Goal: Task Accomplishment & Management: Manage account settings

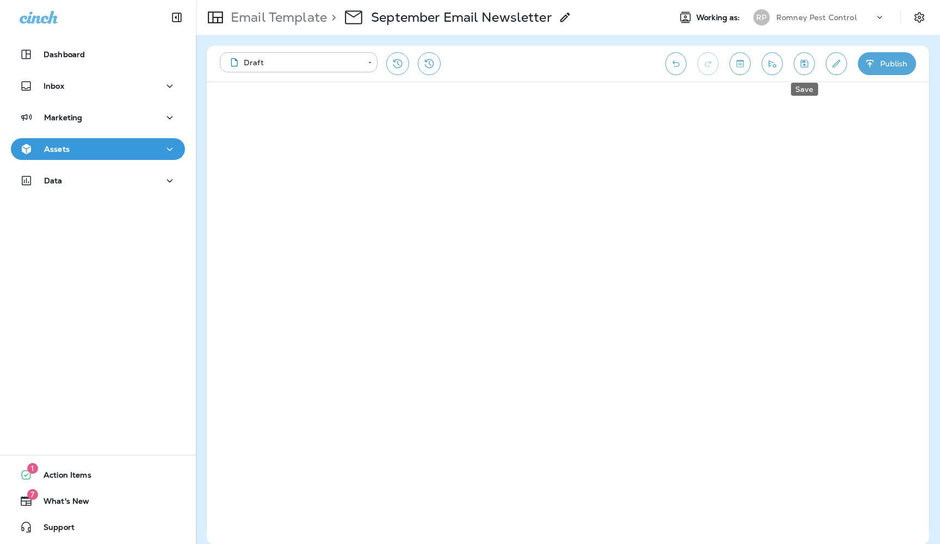
click at [809, 66] on icon "Save" at bounding box center [804, 63] width 11 height 11
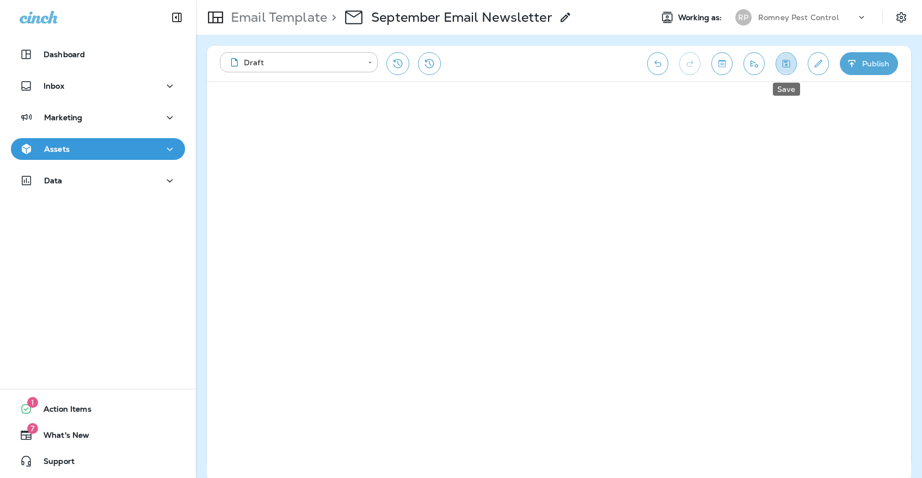
click at [788, 65] on icon "Save" at bounding box center [785, 63] width 11 height 11
click at [771, 9] on div "[PERSON_NAME] Pest Control" at bounding box center [801, 18] width 145 height 22
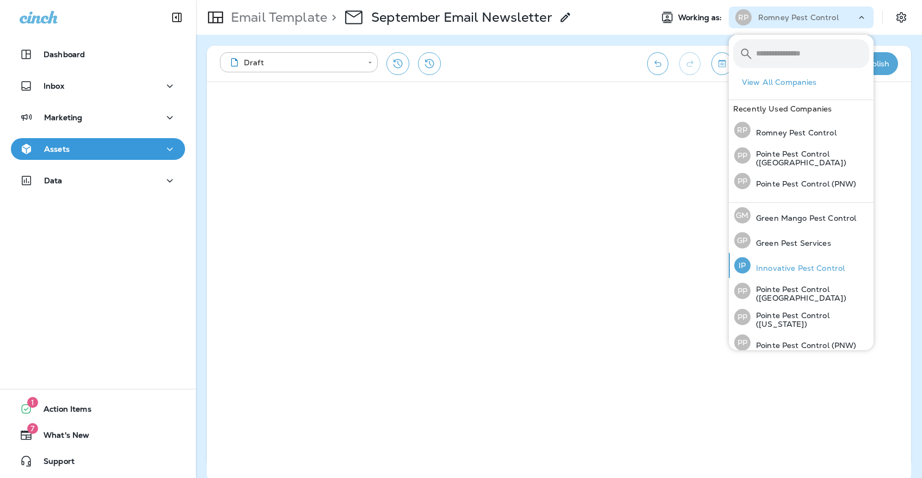
click at [796, 264] on p "Innovative Pest Control" at bounding box center [798, 268] width 94 height 9
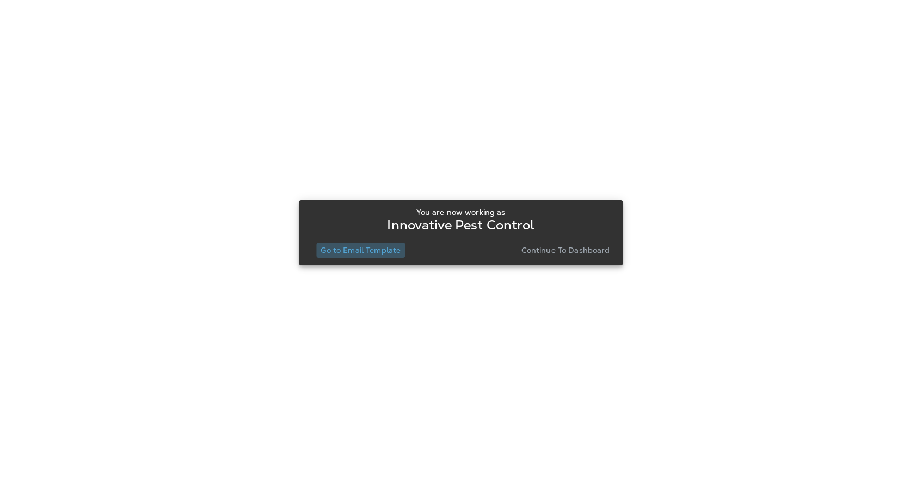
click at [376, 253] on p "Go to Email Template" at bounding box center [361, 250] width 80 height 9
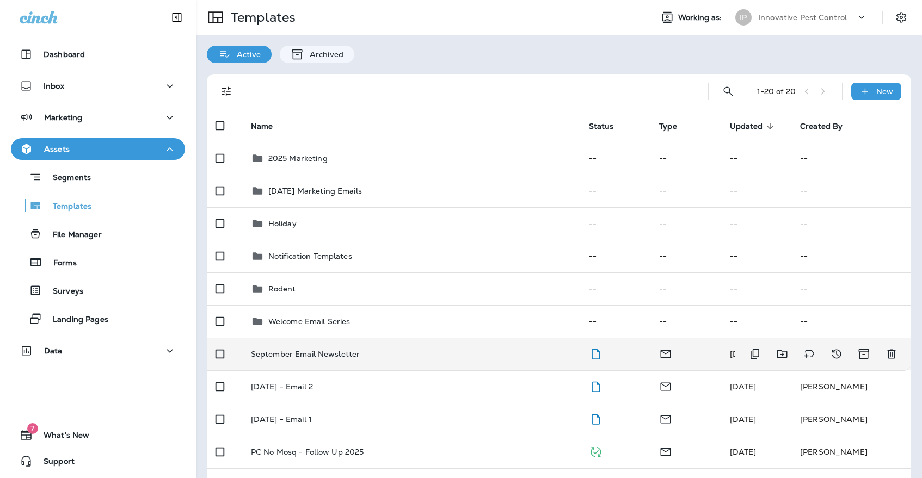
click at [373, 350] on div "September Email Newsletter" at bounding box center [411, 354] width 321 height 9
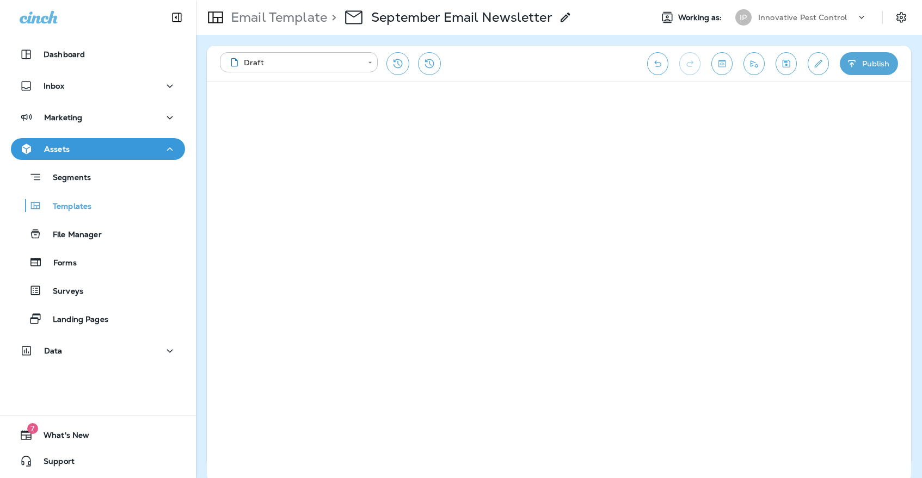
click at [784, 66] on icon "Save" at bounding box center [785, 63] width 11 height 11
click at [788, 62] on icon "Save" at bounding box center [785, 63] width 11 height 11
click at [785, 66] on icon "Save" at bounding box center [785, 63] width 11 height 11
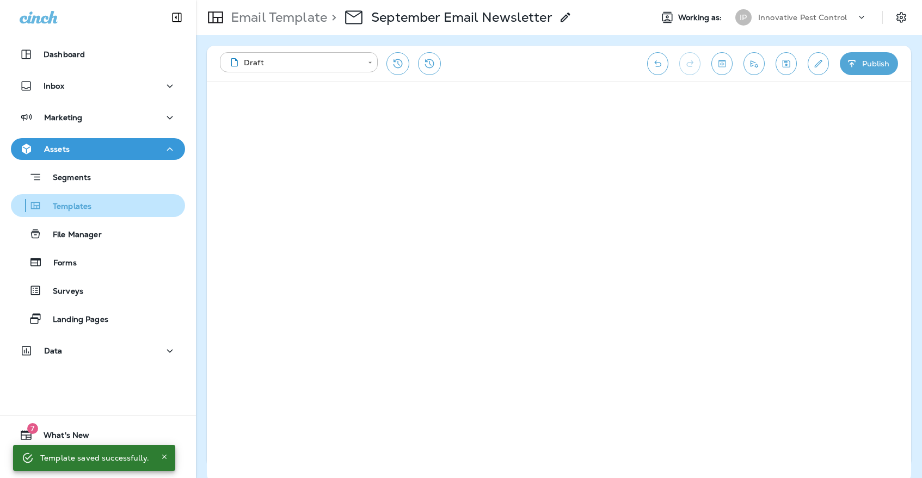
click at [139, 213] on div "Templates" at bounding box center [97, 206] width 165 height 16
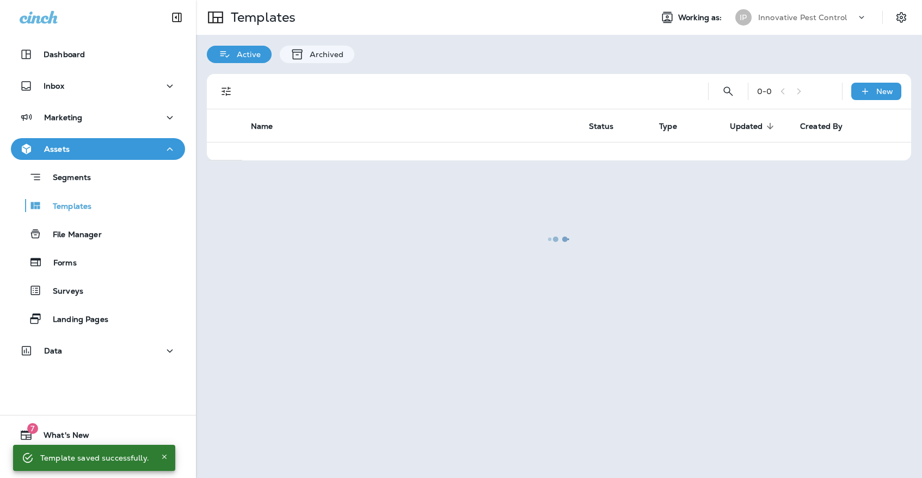
click at [803, 16] on div at bounding box center [559, 239] width 724 height 476
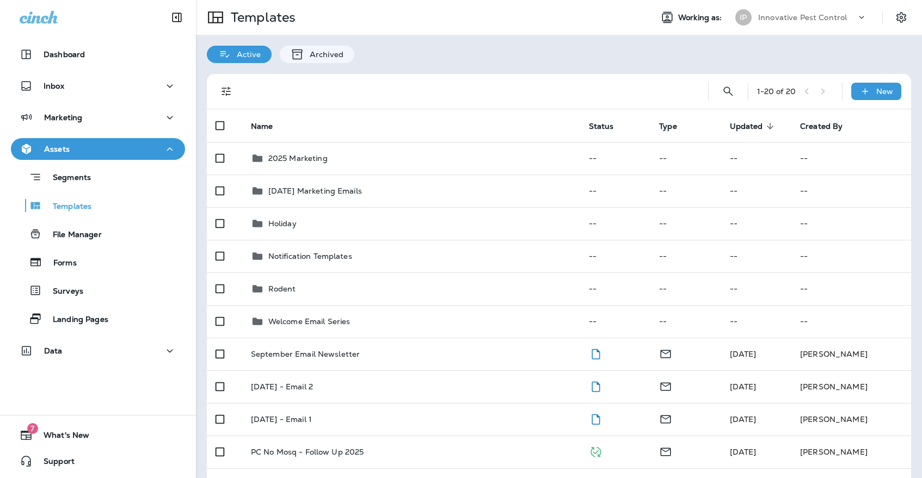
click at [777, 15] on p "Innovative Pest Control" at bounding box center [802, 17] width 89 height 9
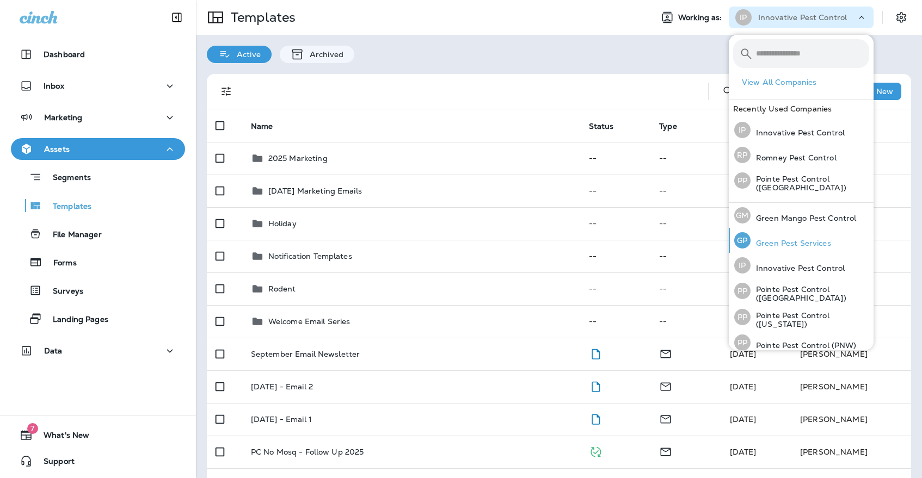
click at [816, 244] on p "Green Pest Services" at bounding box center [791, 243] width 81 height 9
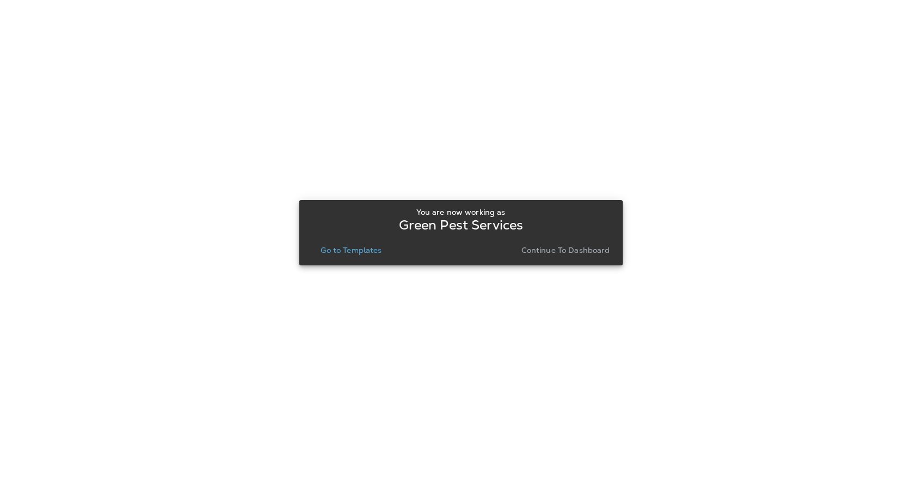
click at [332, 248] on p "Go to Templates" at bounding box center [351, 250] width 61 height 9
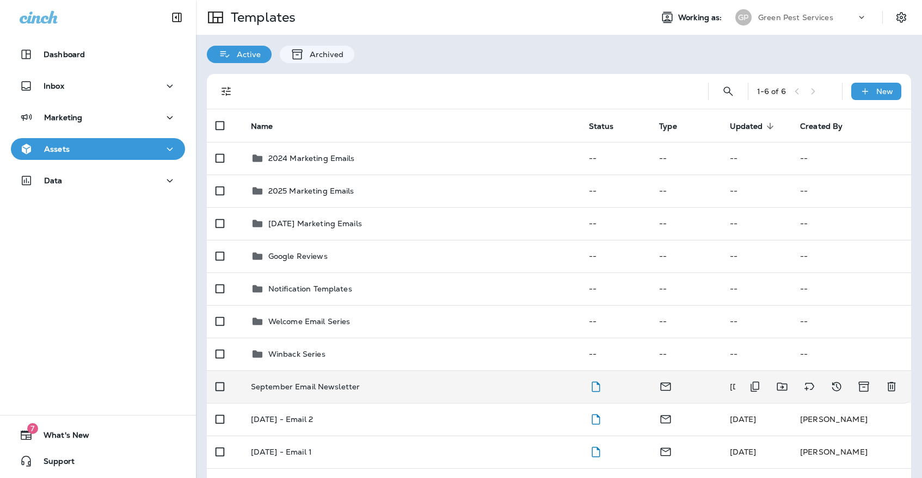
click at [347, 383] on p "September Email Newsletter" at bounding box center [305, 387] width 109 height 9
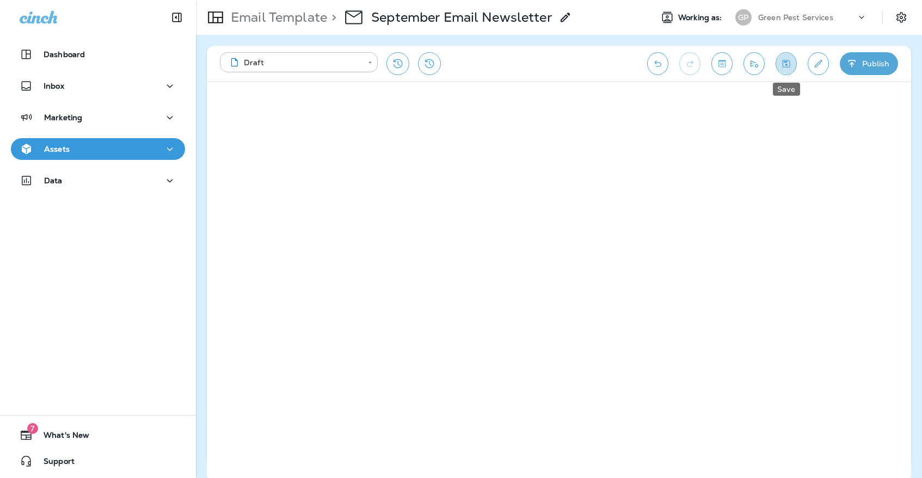
click at [791, 64] on icon "Save" at bounding box center [785, 63] width 11 height 11
click at [792, 65] on button "Save" at bounding box center [786, 63] width 21 height 23
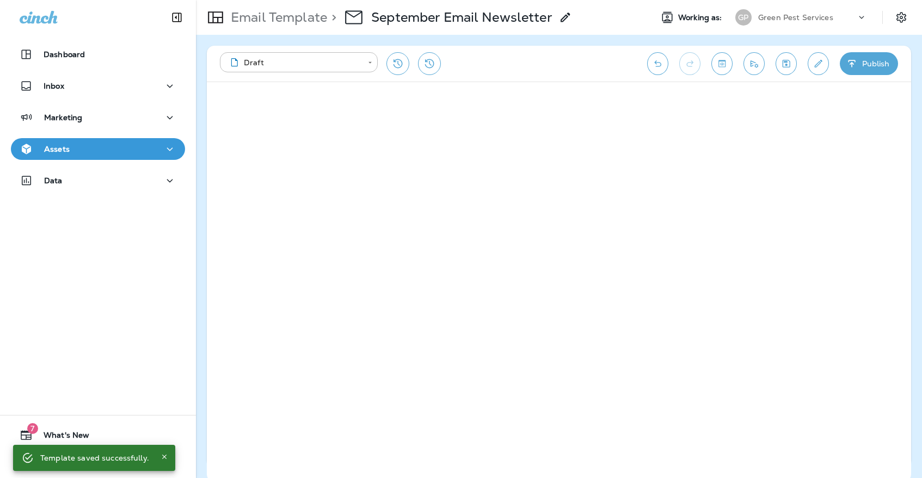
click at [774, 24] on div "Green Pest Services" at bounding box center [807, 17] width 98 height 16
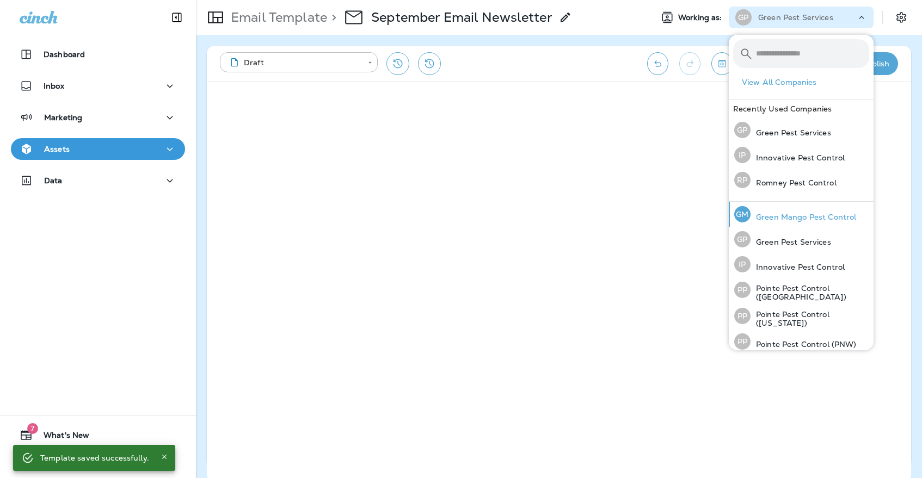
click at [758, 213] on p "Green Mango Pest Control" at bounding box center [804, 217] width 106 height 9
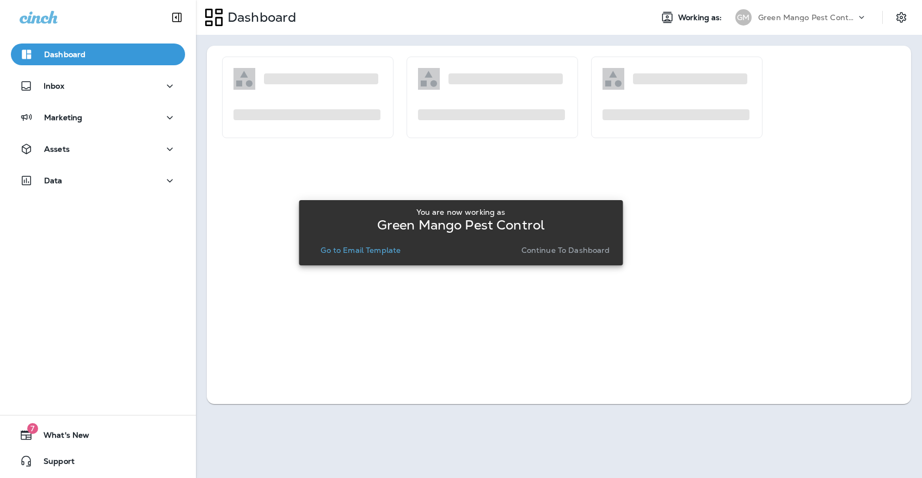
click at [397, 249] on p "Go to Email Template" at bounding box center [361, 250] width 80 height 9
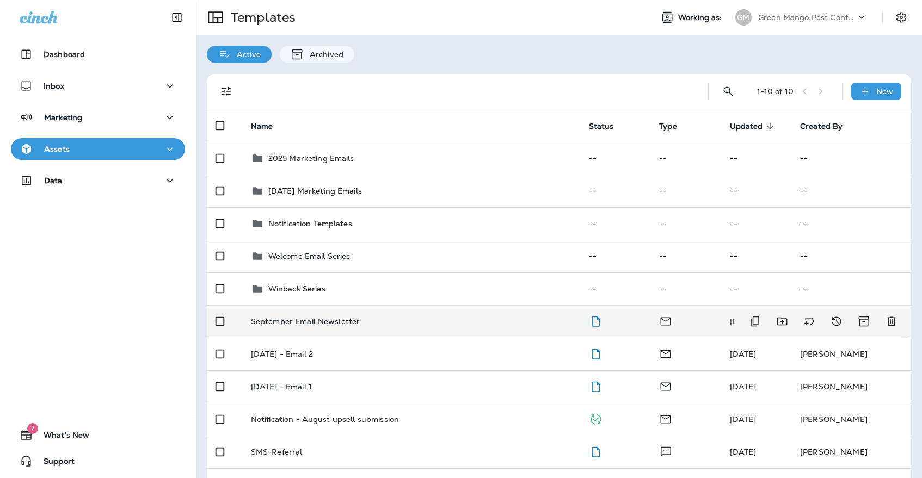
click at [321, 317] on p "September Email Newsletter" at bounding box center [305, 321] width 109 height 9
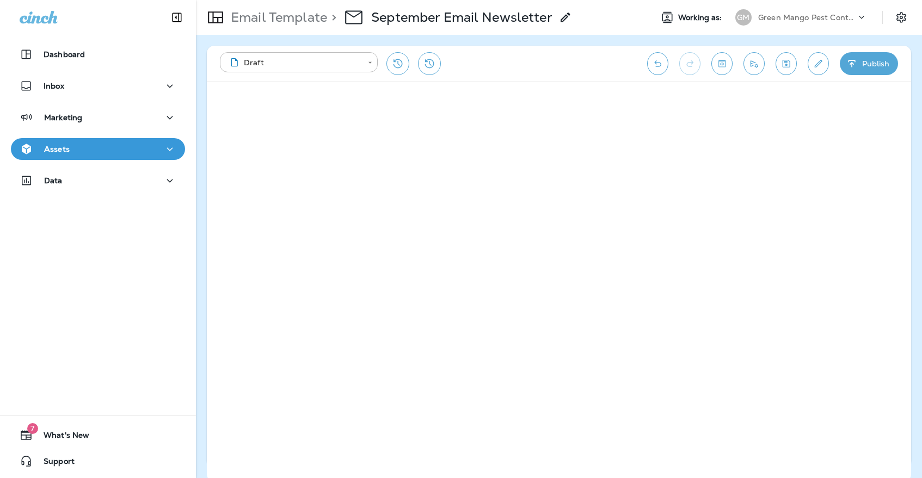
click at [782, 67] on icon "Save" at bounding box center [785, 63] width 11 height 11
click at [780, 65] on icon "Save" at bounding box center [785, 63] width 11 height 11
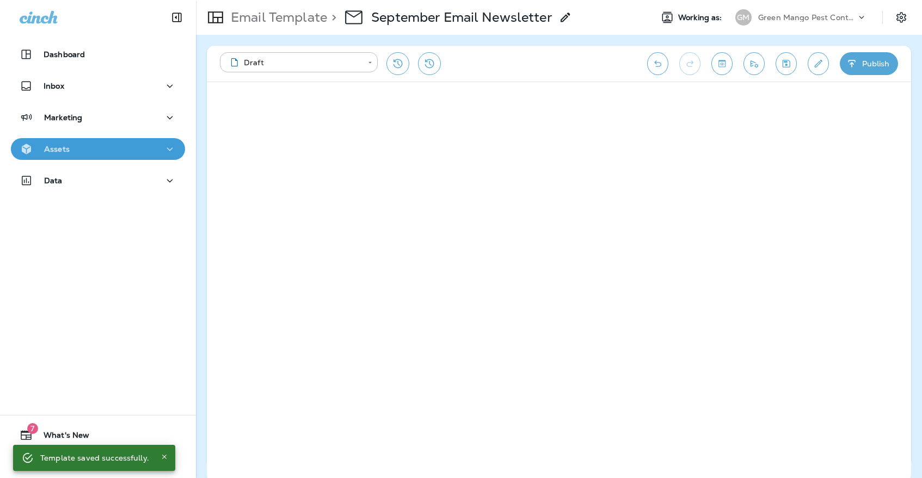
click at [133, 157] on button "Assets" at bounding box center [98, 149] width 174 height 22
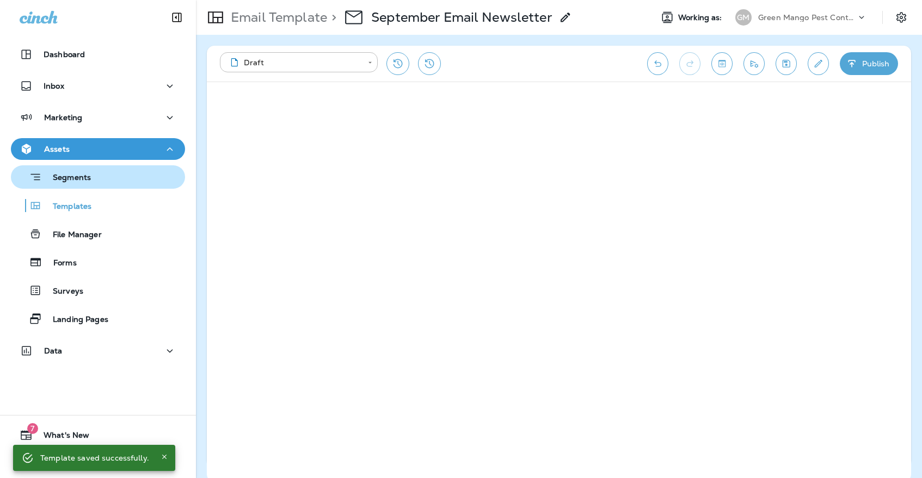
click at [130, 177] on div "Segments" at bounding box center [97, 177] width 165 height 17
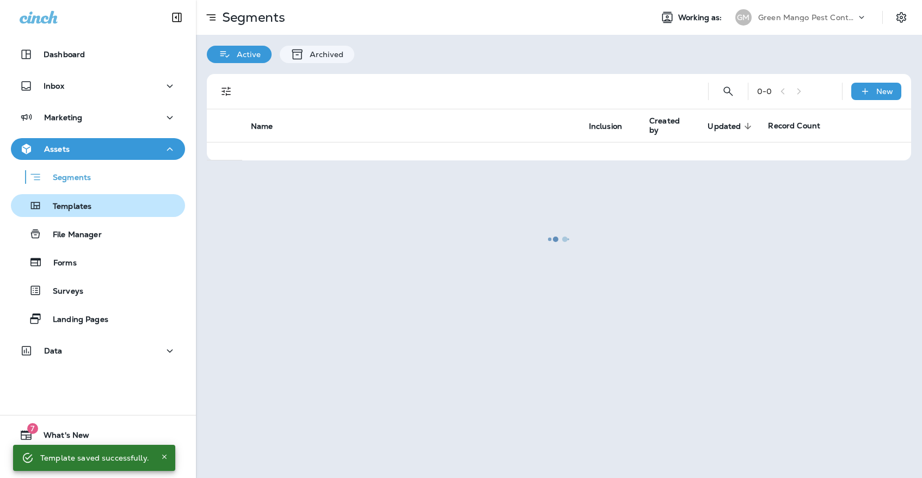
click at [116, 201] on div "Templates" at bounding box center [97, 206] width 165 height 16
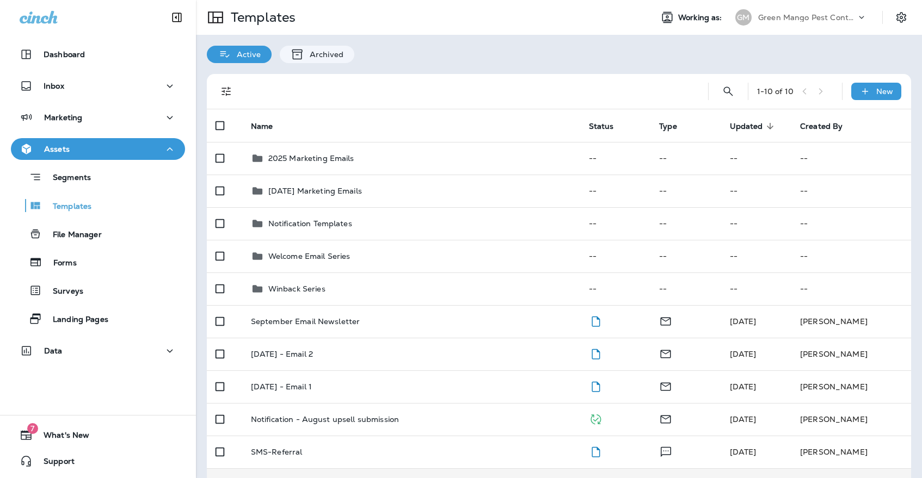
scroll to position [4, 0]
